Goal: Transaction & Acquisition: Purchase product/service

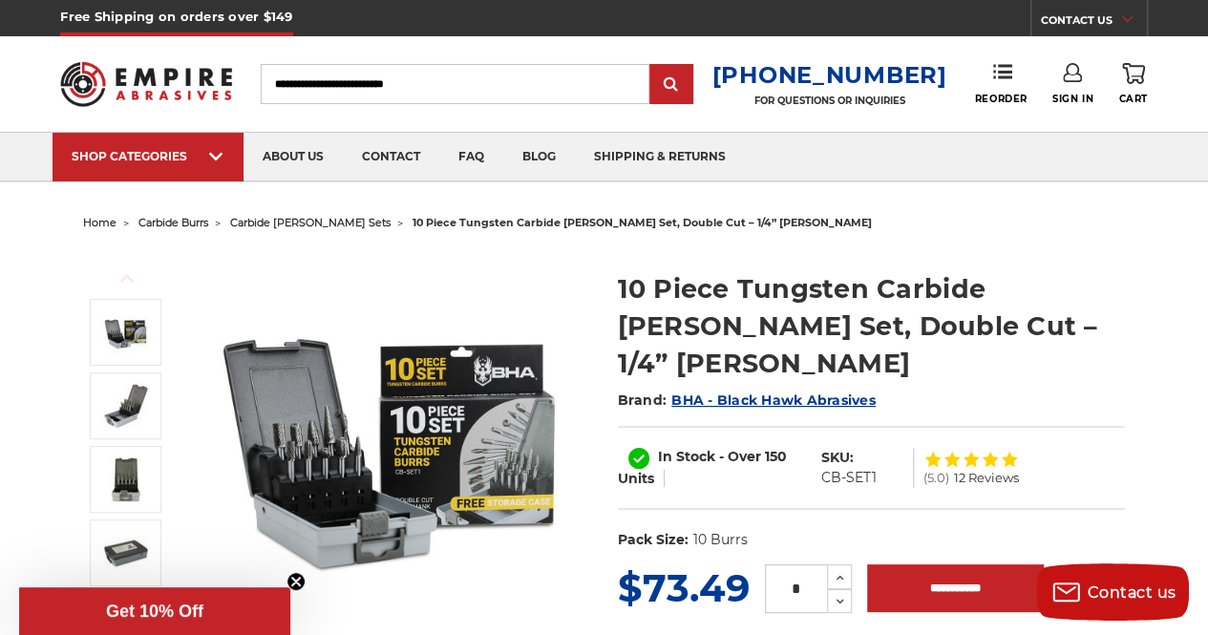
click at [306, 455] on img at bounding box center [393, 441] width 382 height 382
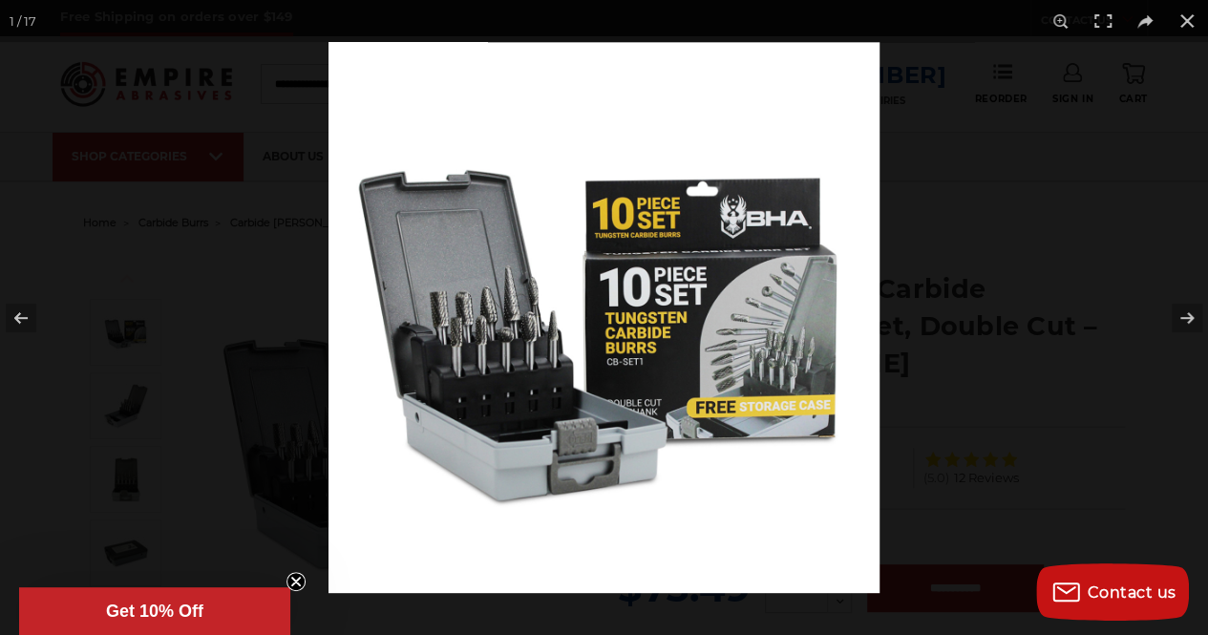
click at [982, 165] on div at bounding box center [933, 359] width 1208 height 635
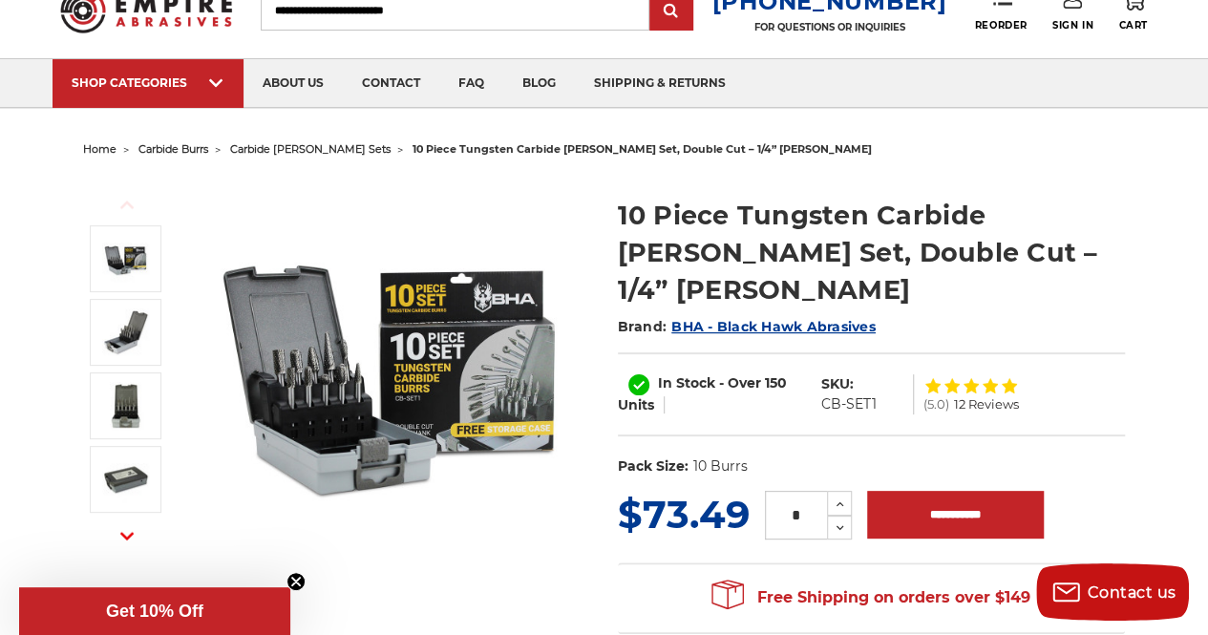
scroll to position [74, 0]
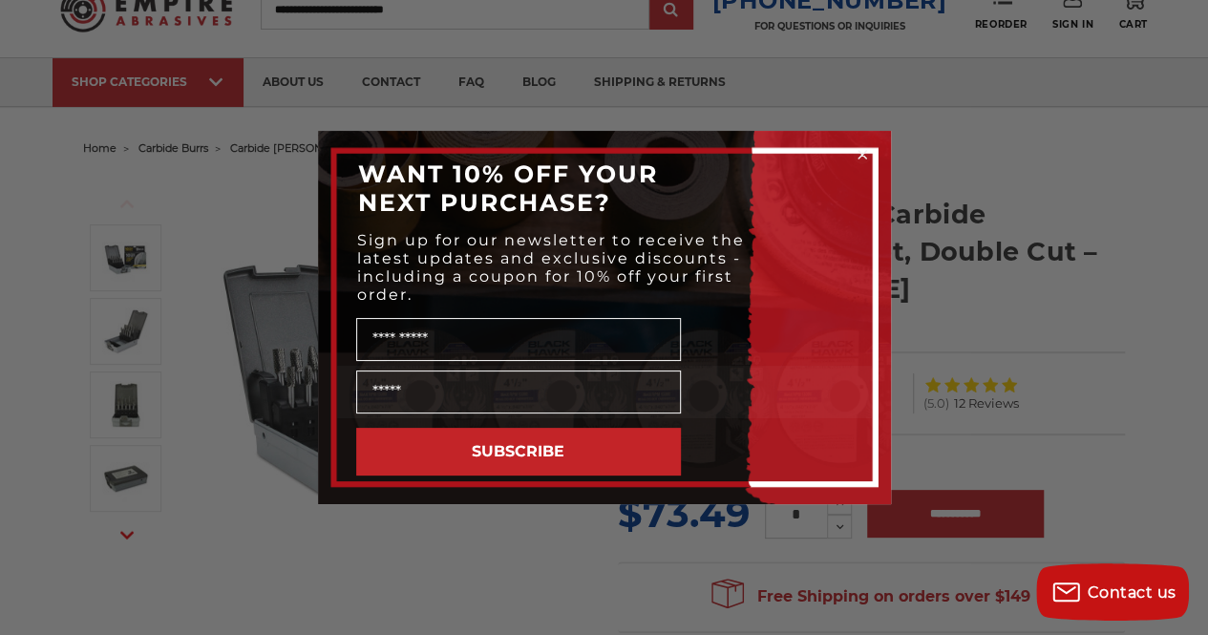
click at [860, 152] on icon "Close dialog" at bounding box center [863, 155] width 8 height 8
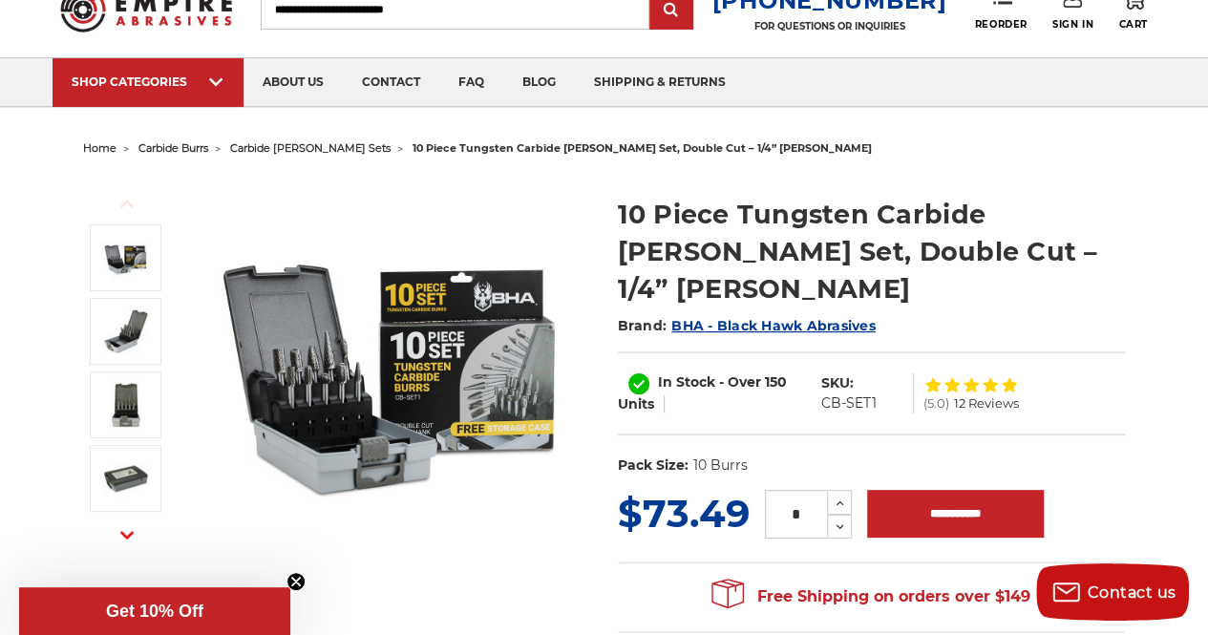
click at [317, 356] on img at bounding box center [393, 367] width 382 height 382
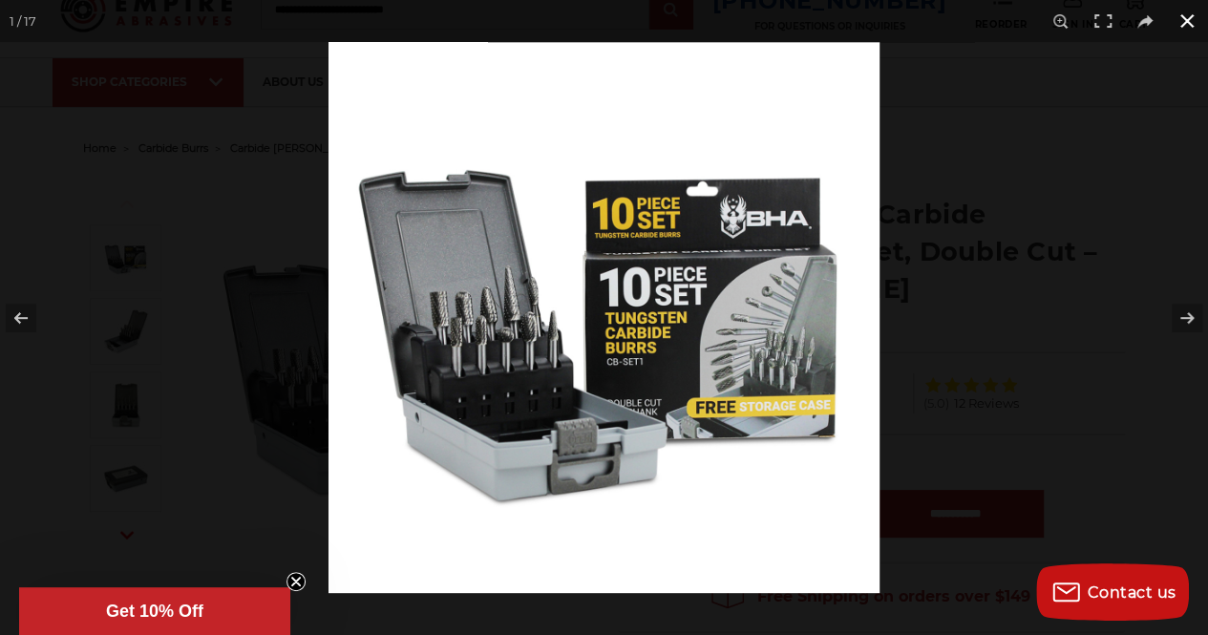
click at [1181, 29] on button at bounding box center [1187, 21] width 42 height 42
